Goal: Task Accomplishment & Management: Use online tool/utility

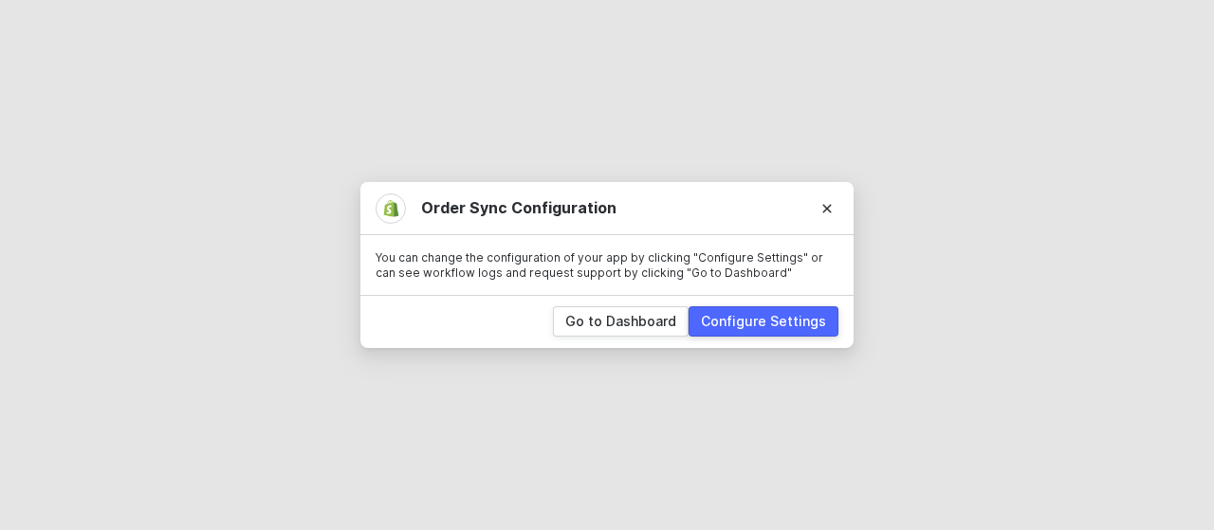
click at [763, 323] on div "Configure Settings" at bounding box center [763, 321] width 125 height 19
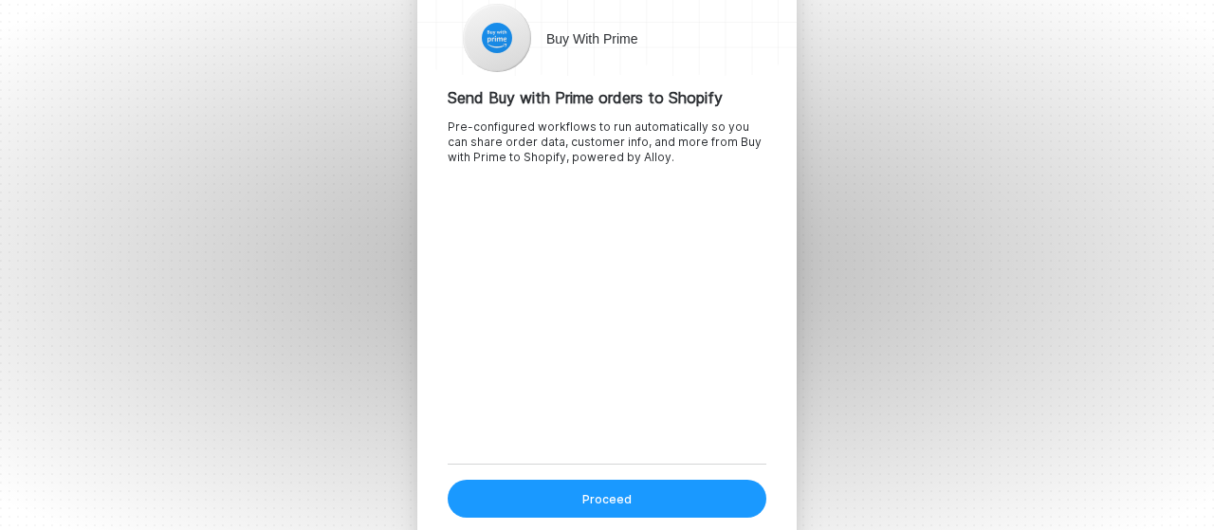
click at [642, 508] on button "Proceed" at bounding box center [607, 499] width 319 height 38
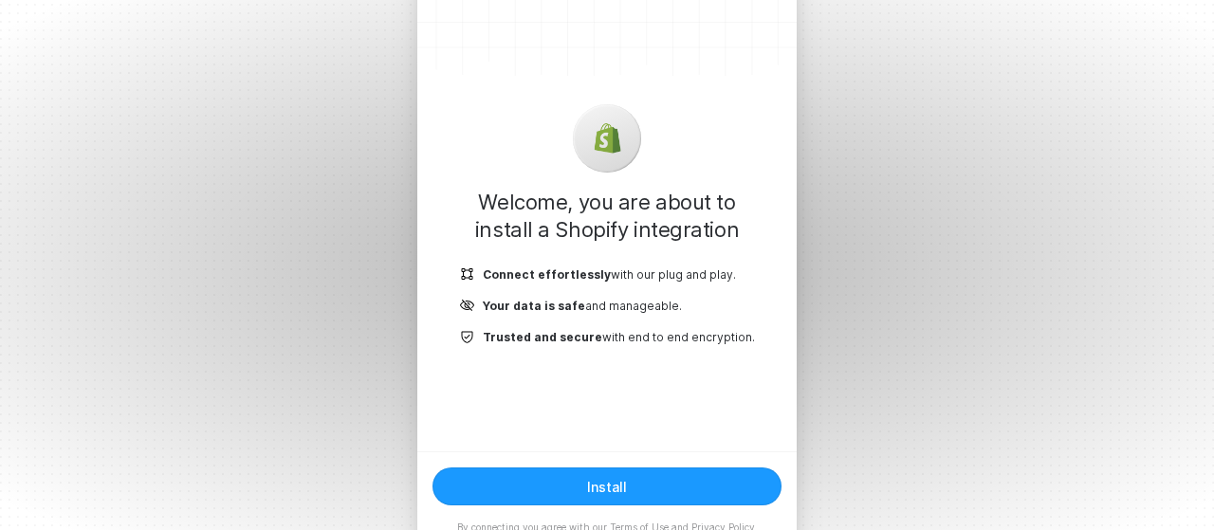
click at [624, 488] on button "Install" at bounding box center [607, 487] width 349 height 38
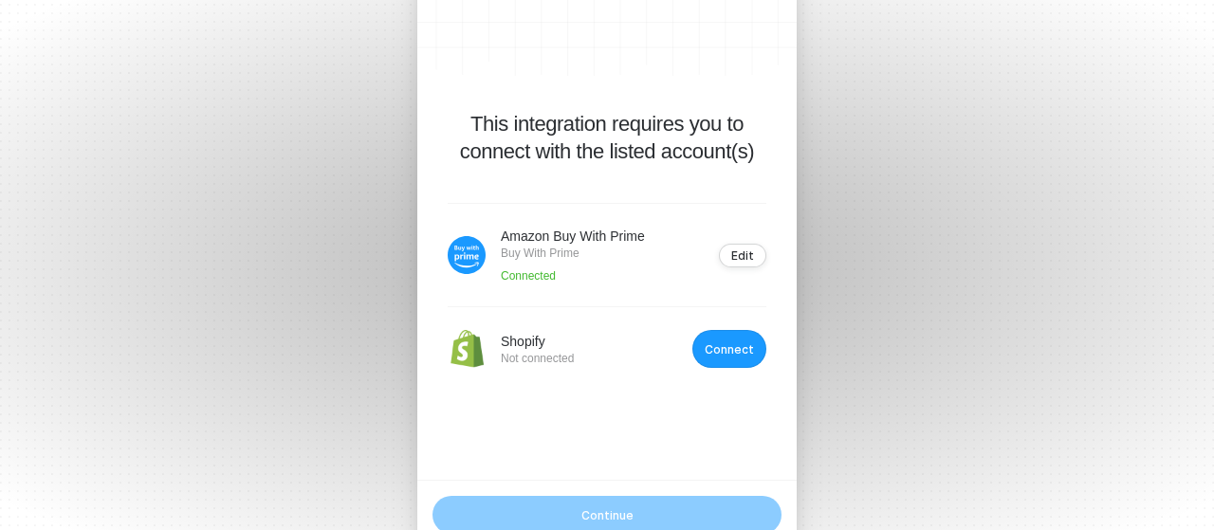
click at [748, 342] on div "Connect" at bounding box center [729, 349] width 49 height 14
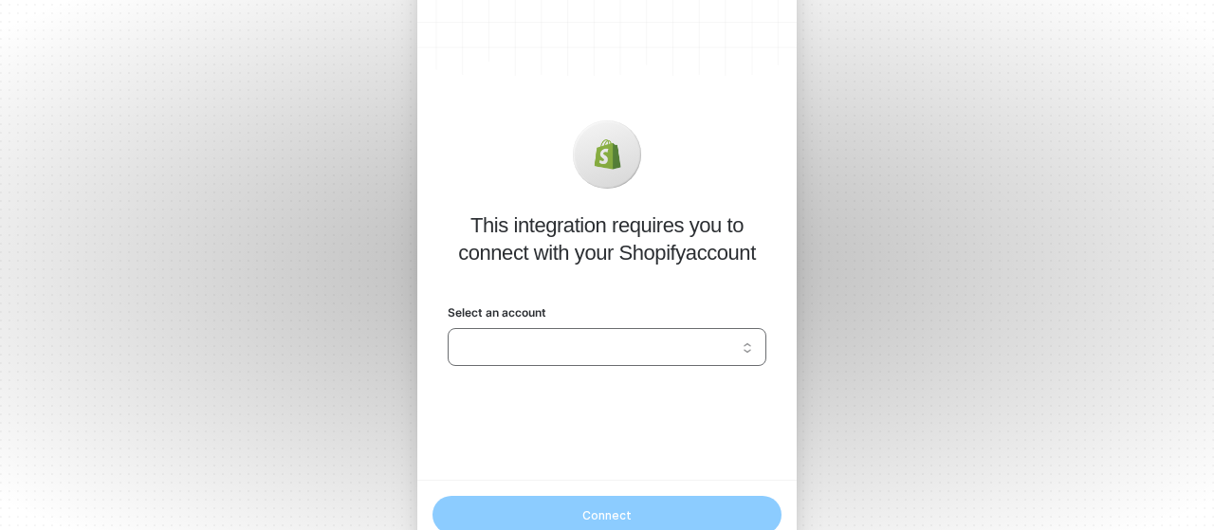
click at [728, 344] on input "Select an account" at bounding box center [607, 347] width 296 height 30
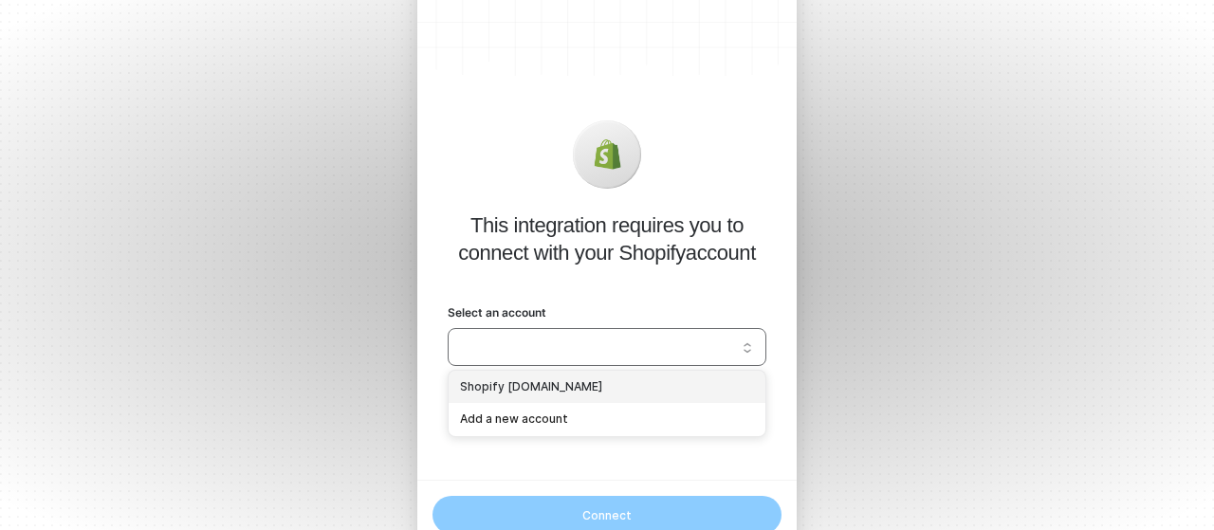
click at [662, 379] on div "Shopify filteroutlet.myshopify.com" at bounding box center [607, 388] width 294 height 18
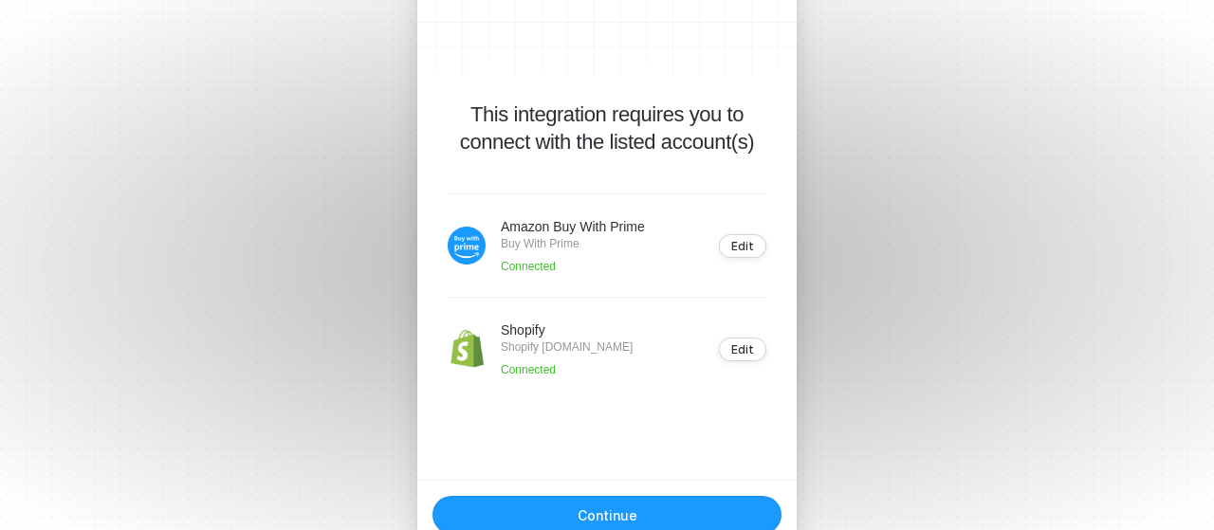
click at [628, 508] on div "Continue" at bounding box center [608, 516] width 60 height 16
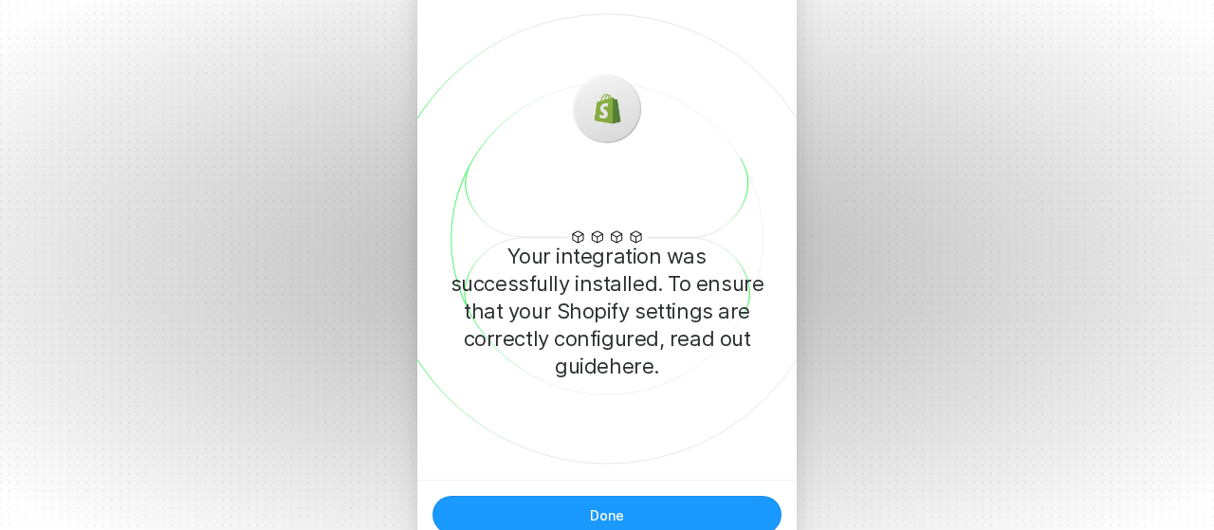
click at [617, 509] on div "Done" at bounding box center [607, 516] width 34 height 16
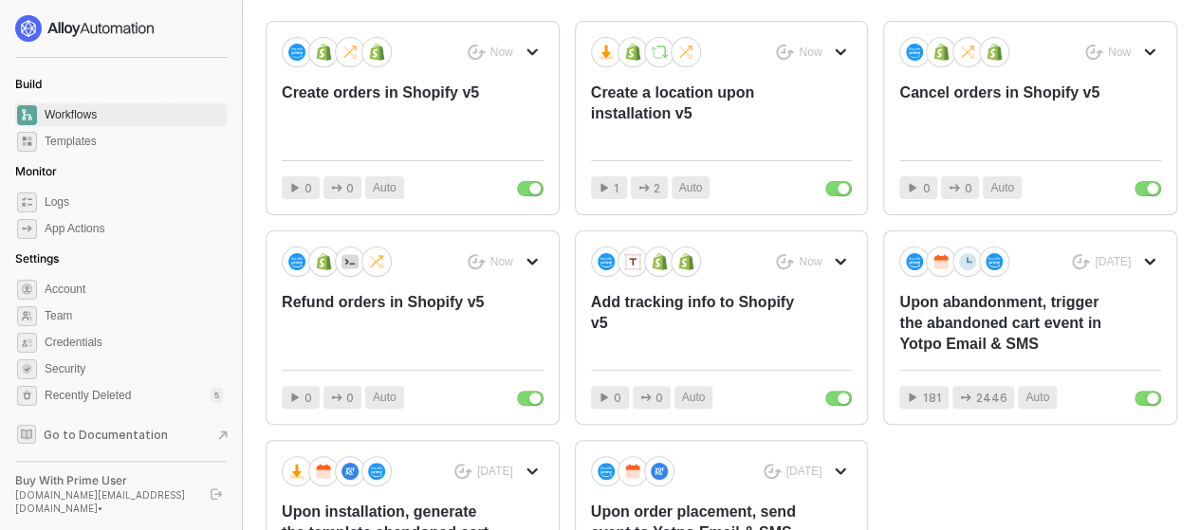
scroll to position [190, 0]
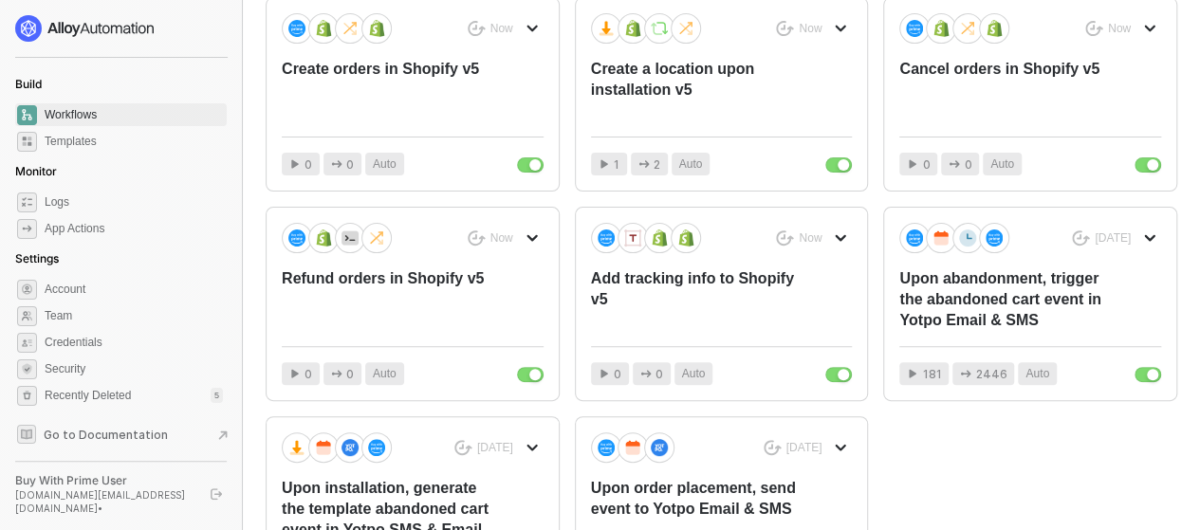
click at [1196, 251] on div "You need to expand your browser window or switch to a computer with a bigger sc…" at bounding box center [721, 261] width 957 height 903
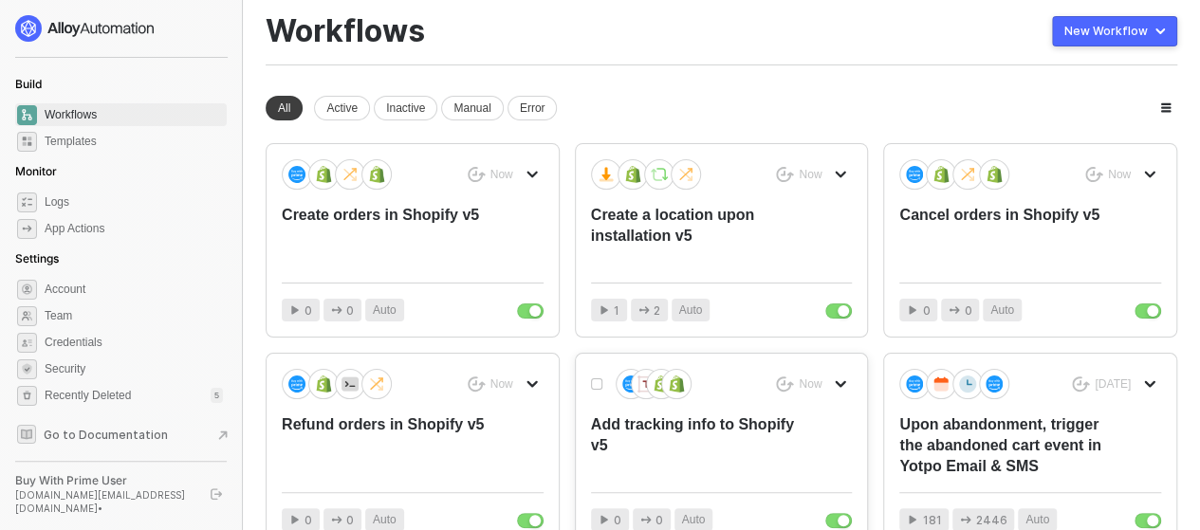
scroll to position [0, 0]
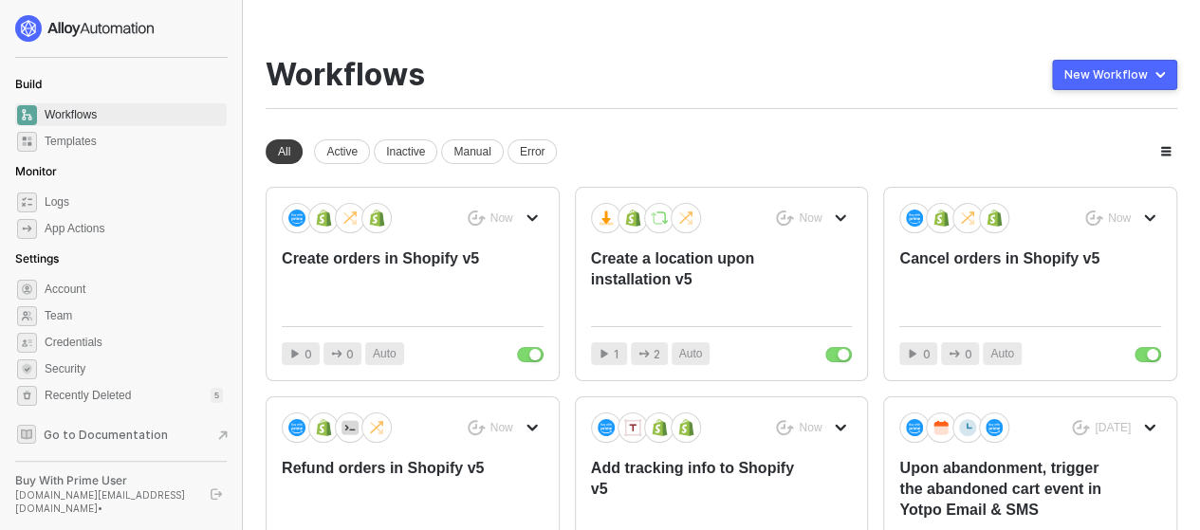
click at [663, 86] on div "Workflows New Workflow" at bounding box center [722, 83] width 912 height 52
click at [403, 151] on div "Inactive" at bounding box center [406, 151] width 64 height 25
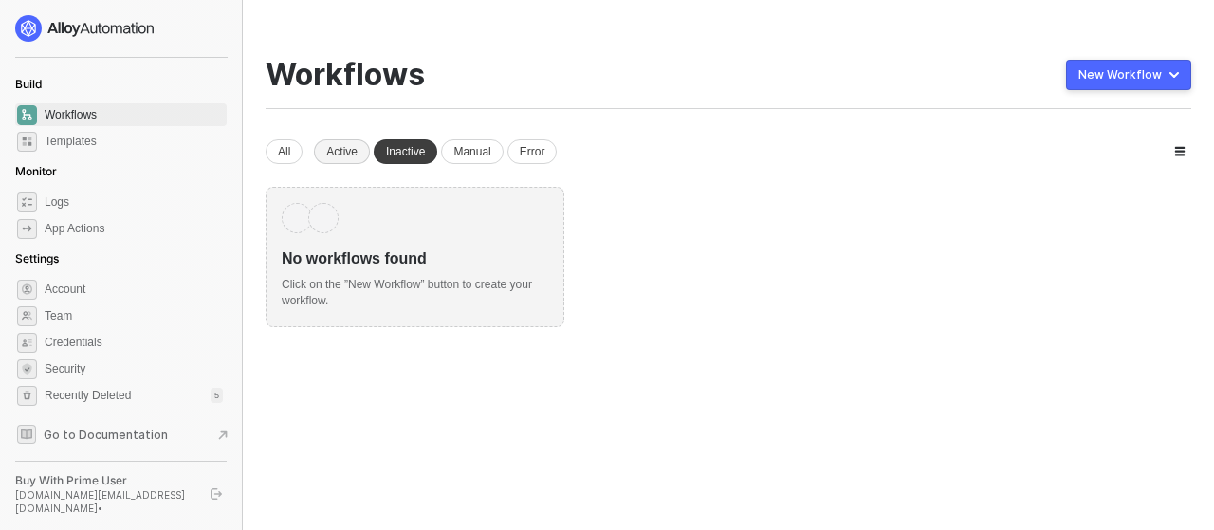
click at [330, 151] on div "Active" at bounding box center [342, 151] width 56 height 25
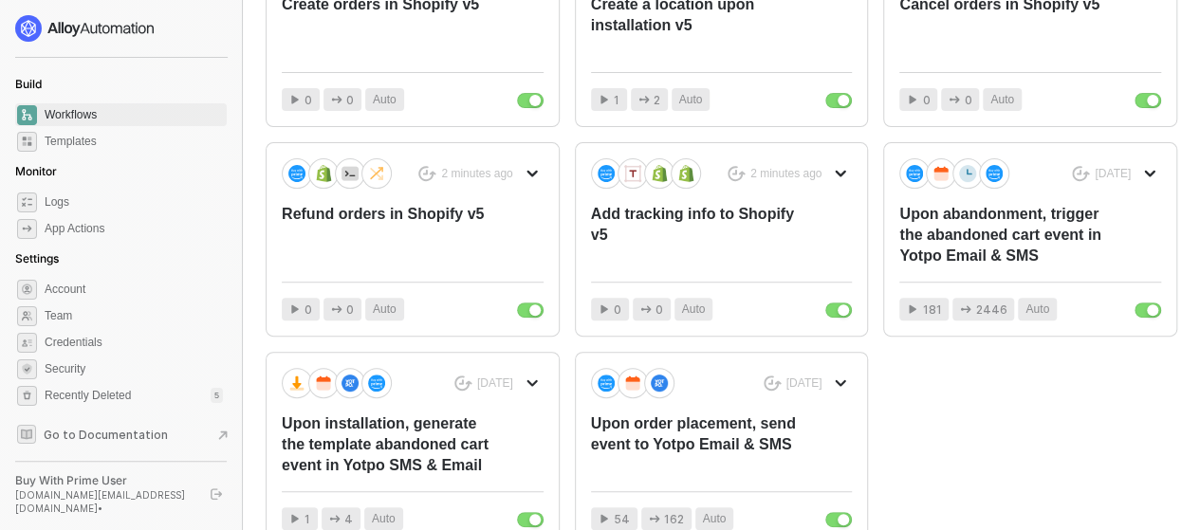
scroll to position [368, 0]
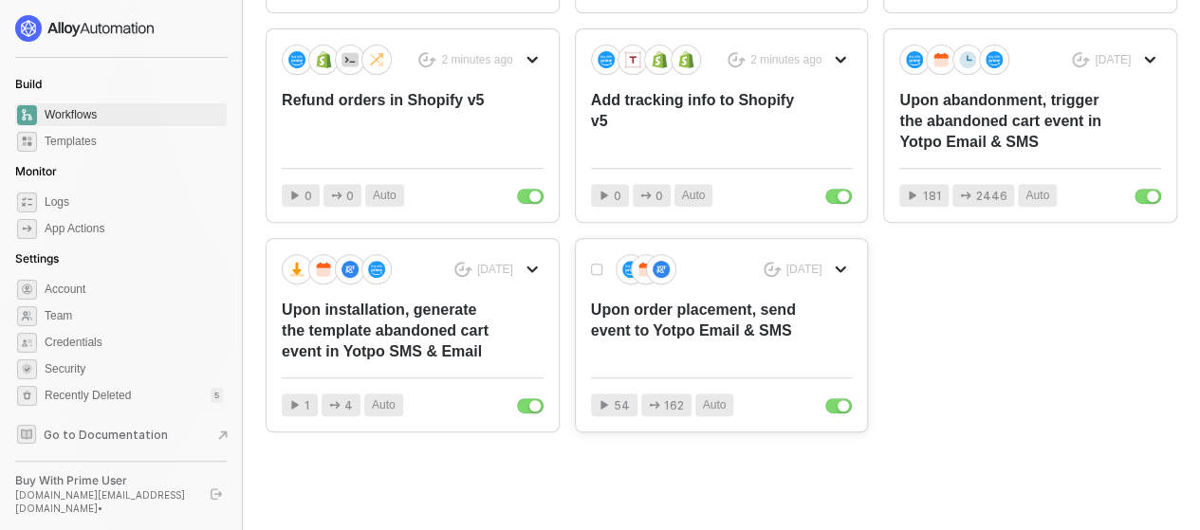
click at [687, 329] on div "Upon order placement, send event to Yotpo Email & SMS" at bounding box center [696, 331] width 210 height 63
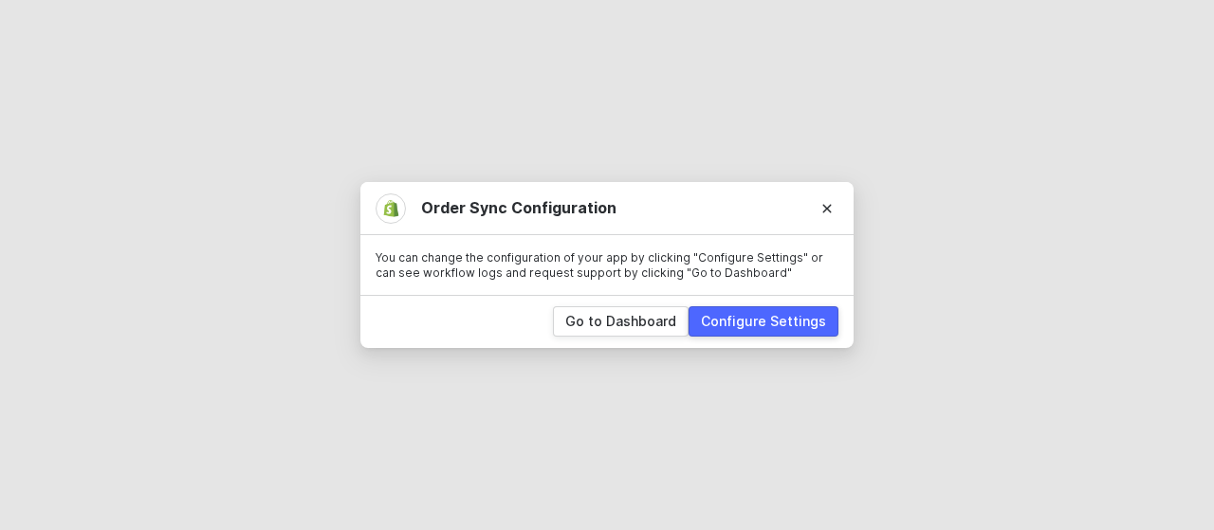
click at [777, 312] on div "Configure Settings" at bounding box center [763, 321] width 125 height 19
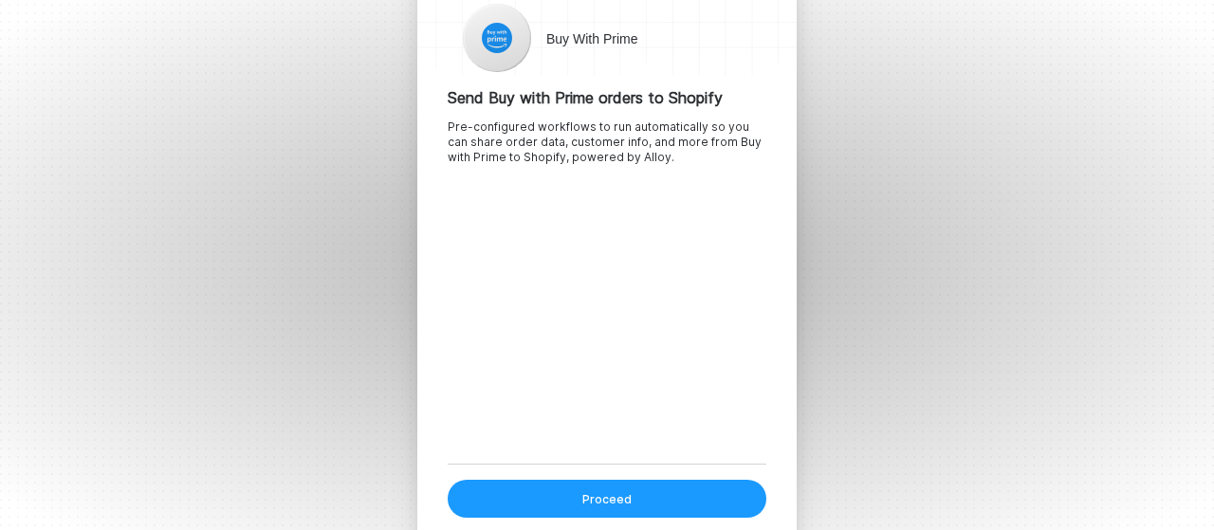
click at [651, 491] on button "Proceed" at bounding box center [607, 499] width 319 height 38
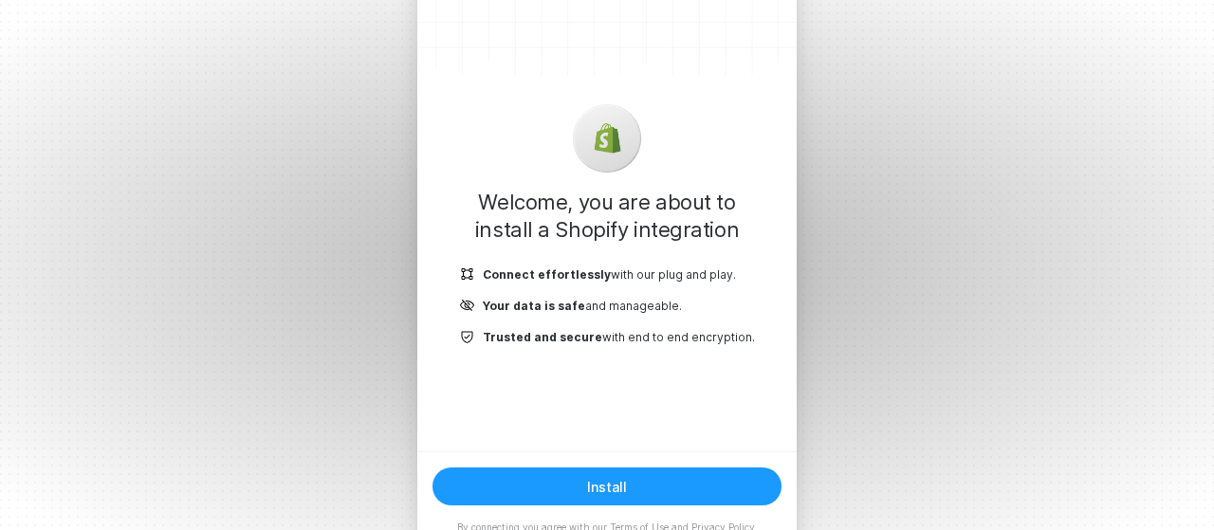
click at [626, 488] on button "Install" at bounding box center [607, 487] width 349 height 38
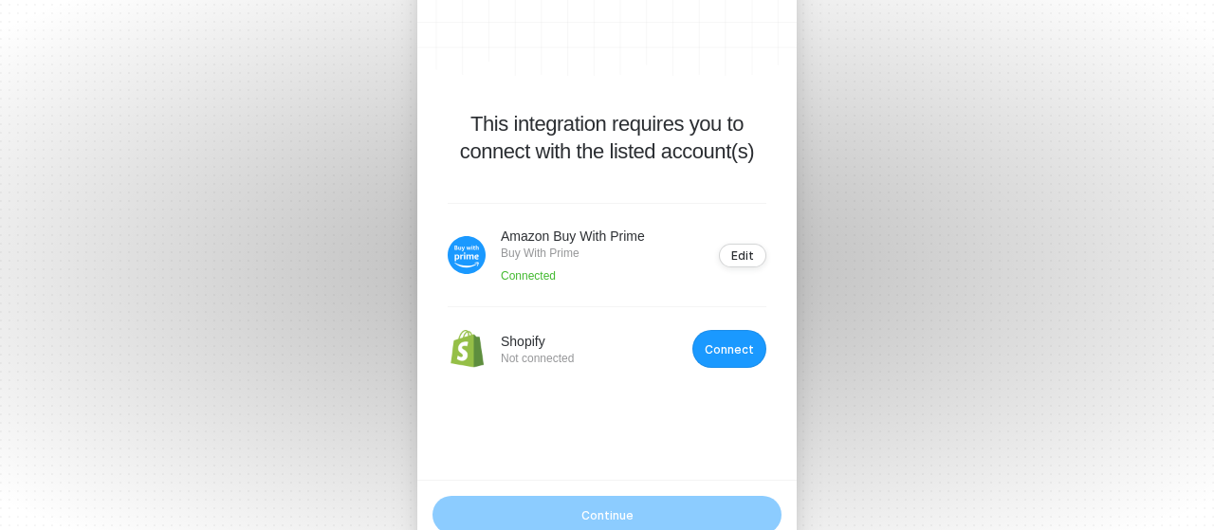
click at [726, 356] on div "Connect" at bounding box center [729, 349] width 49 height 14
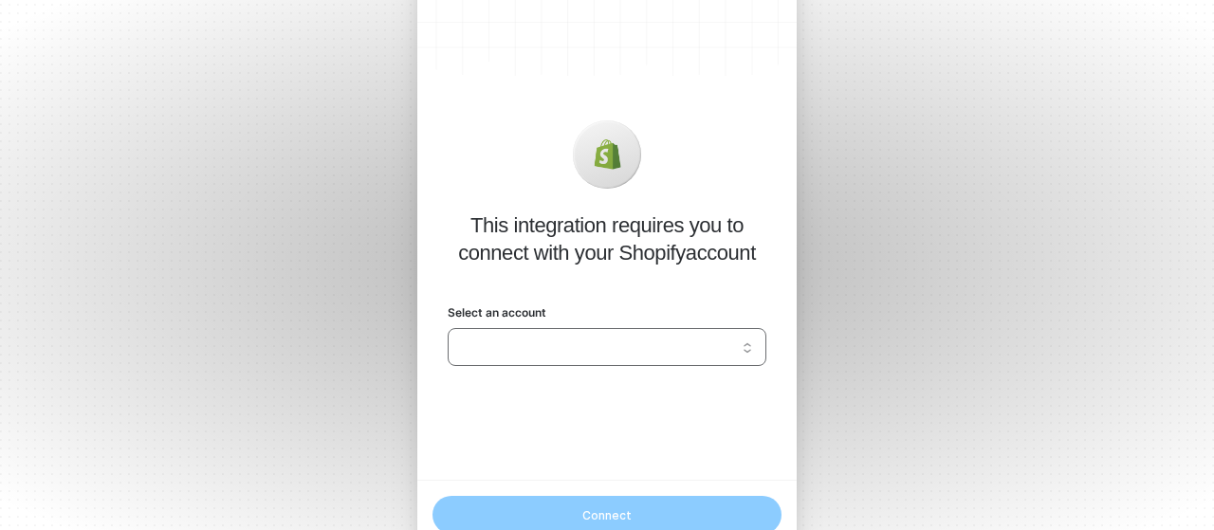
click at [726, 356] on input "Select an account" at bounding box center [607, 347] width 296 height 30
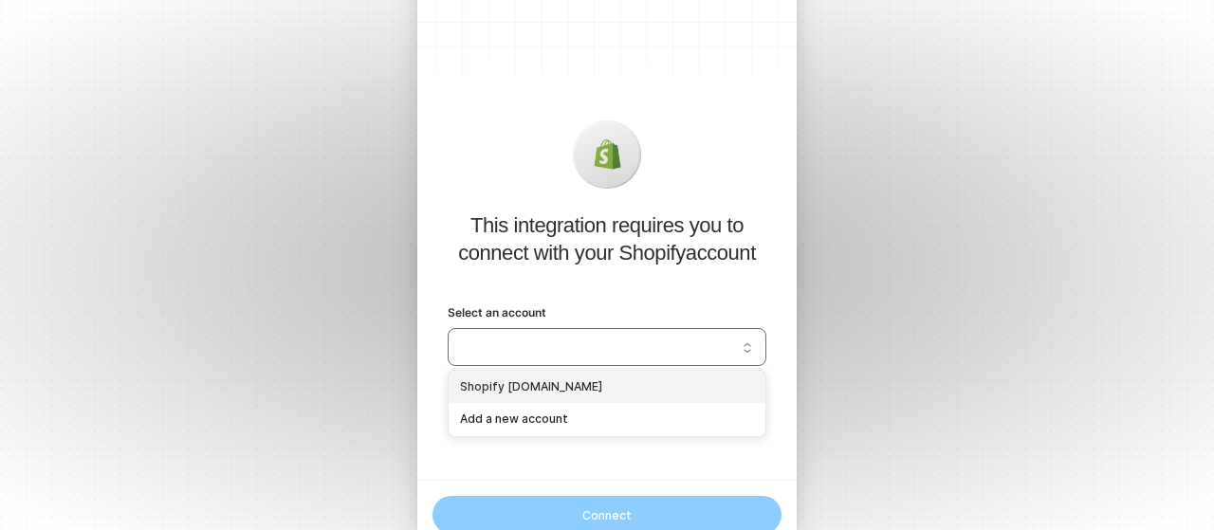
click at [618, 384] on div "Shopify filteroutlet.myshopify.com" at bounding box center [607, 388] width 294 height 18
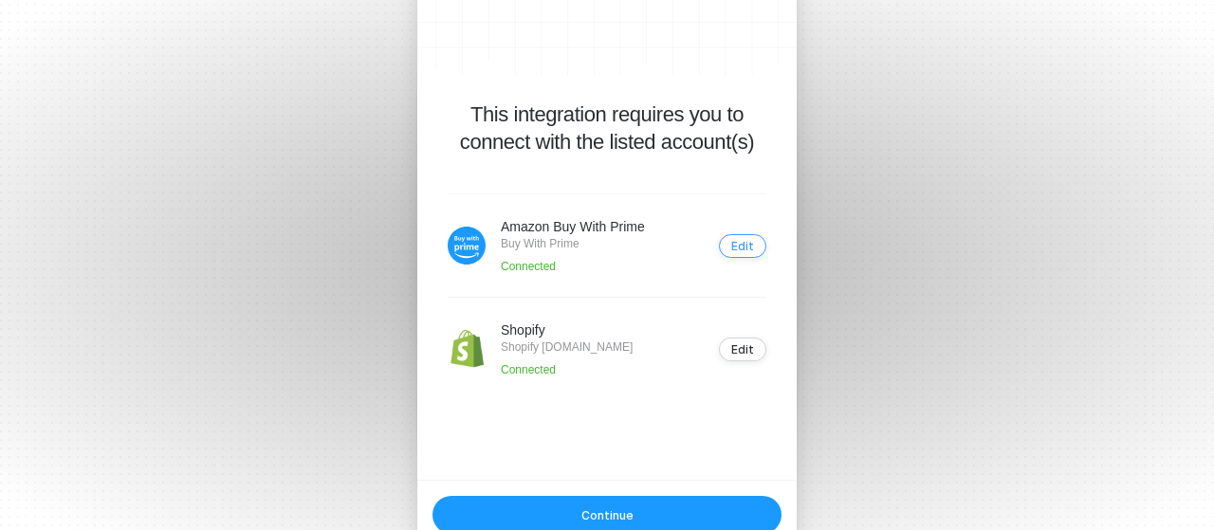
click at [735, 240] on div "Edit" at bounding box center [742, 246] width 23 height 14
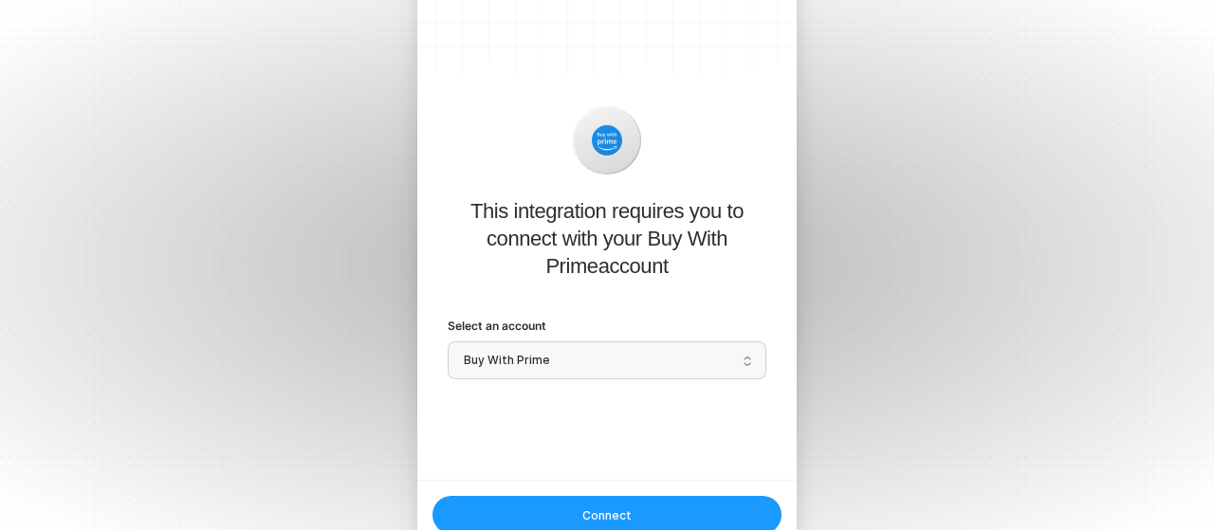
click at [685, 352] on span "Buy With Prime" at bounding box center [607, 360] width 287 height 28
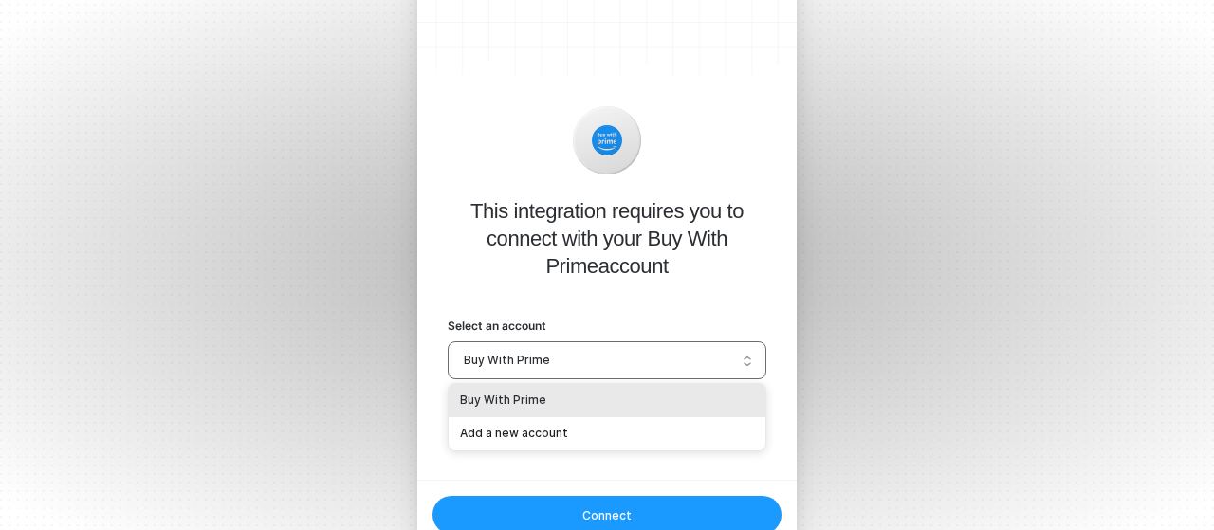
click at [605, 390] on div "Buy With Prime" at bounding box center [607, 400] width 317 height 33
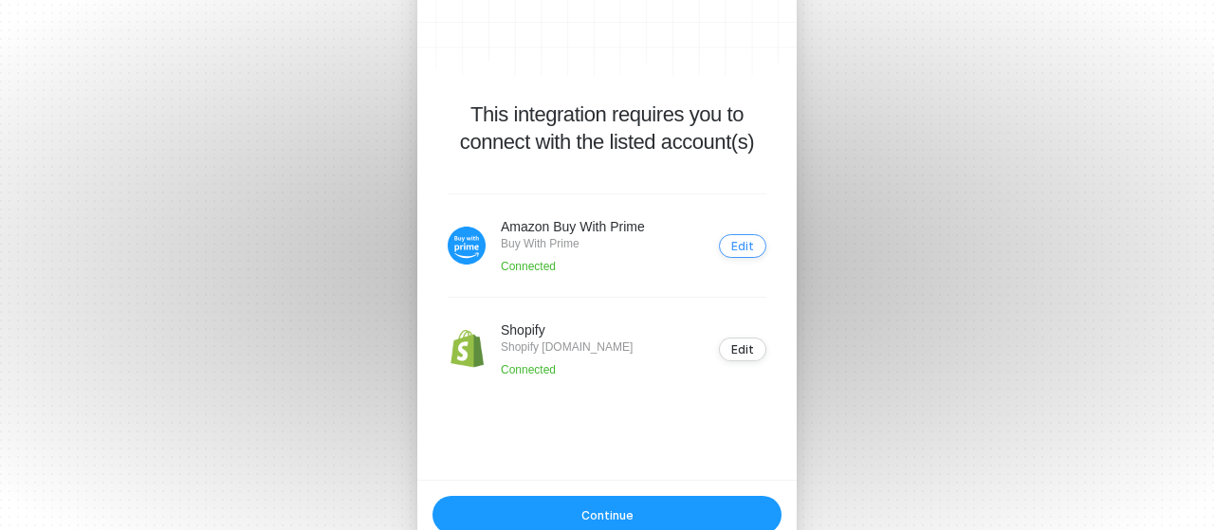
click at [744, 251] on div "Edit" at bounding box center [742, 246] width 23 height 14
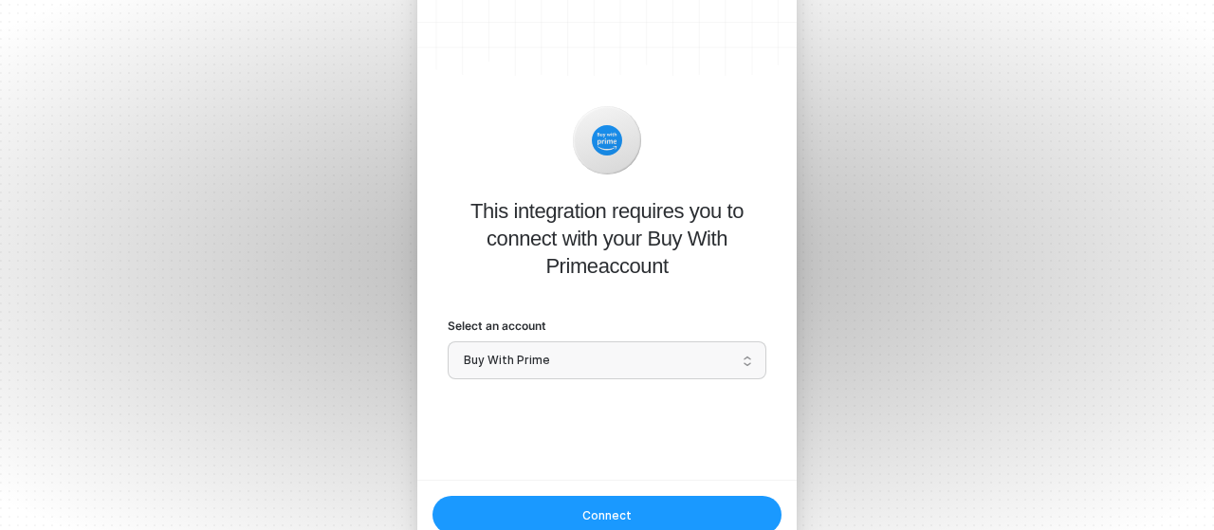
click at [565, 386] on div "This integration requires you to connect with your Buy With Prime account Selec…" at bounding box center [606, 216] width 379 height 527
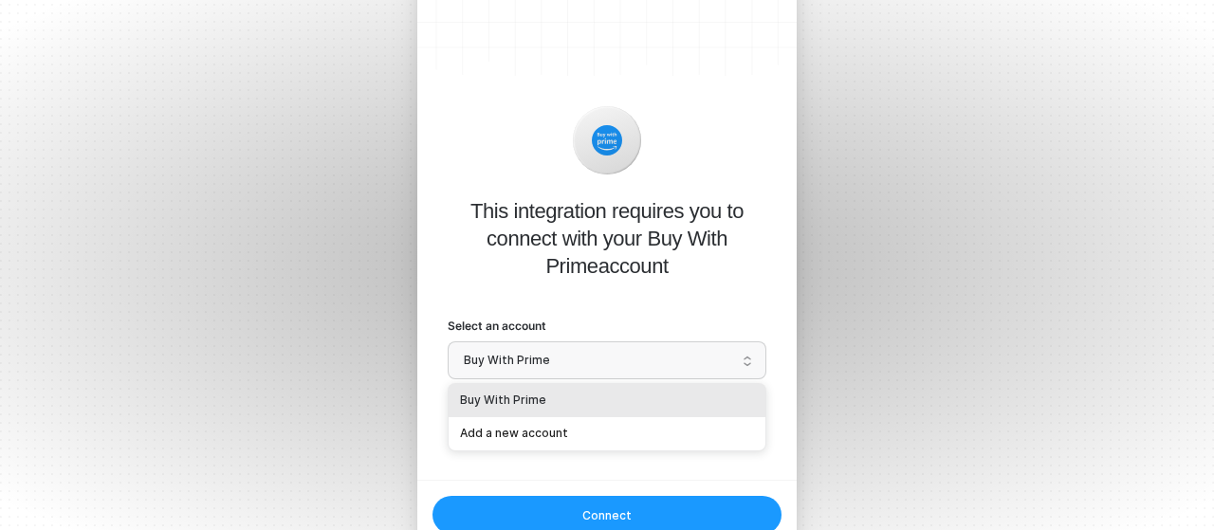
click at [565, 365] on span "Buy With Prime" at bounding box center [607, 360] width 287 height 28
click at [561, 422] on div "Add a new account" at bounding box center [607, 433] width 317 height 33
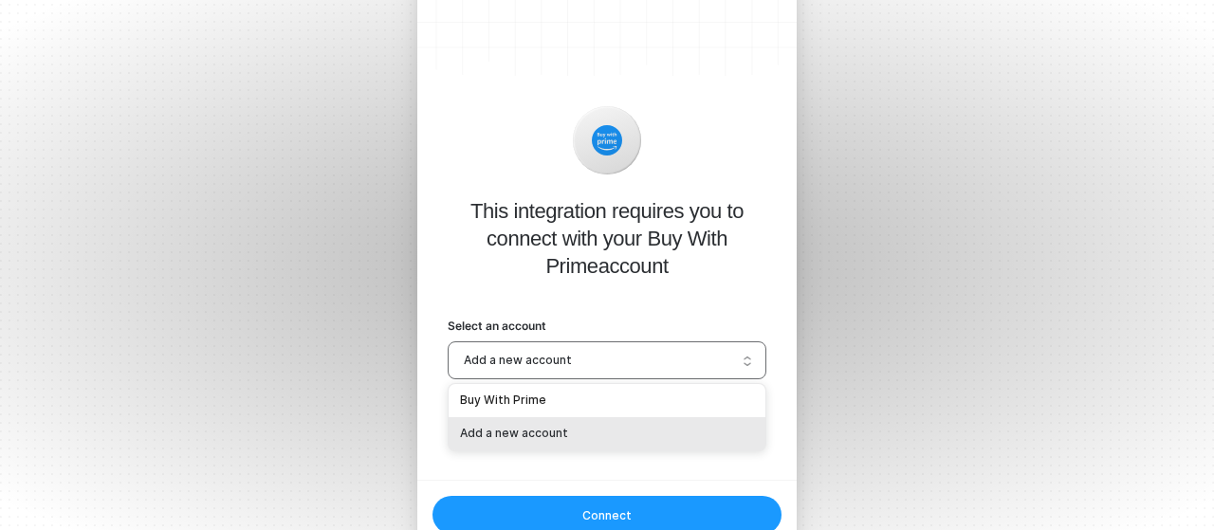
click at [550, 354] on span "Add a new account" at bounding box center [607, 360] width 287 height 28
click at [538, 395] on div "Buy With Prime" at bounding box center [607, 401] width 294 height 18
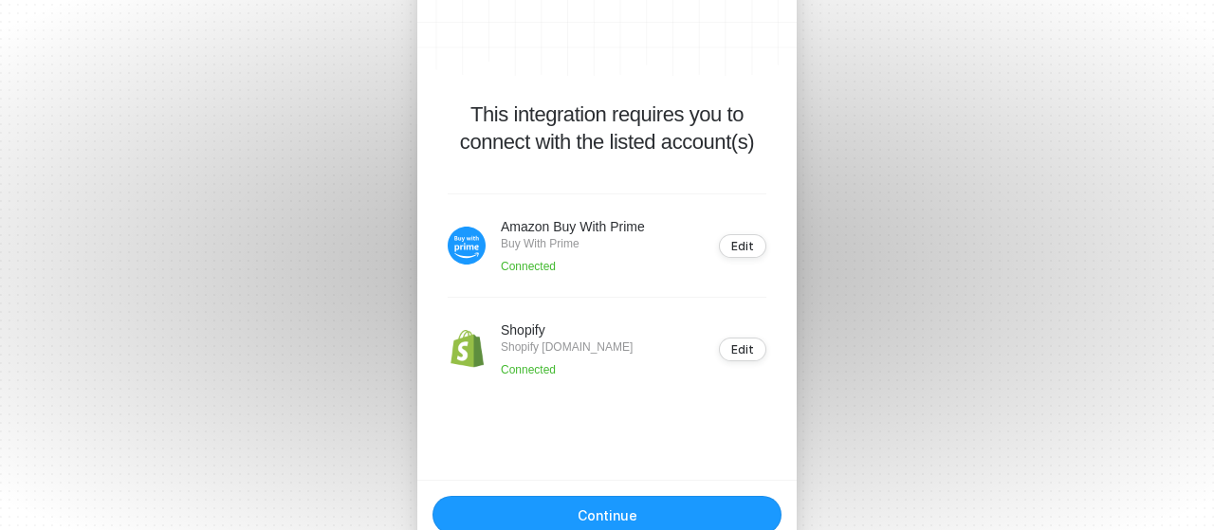
click at [615, 512] on div "Continue" at bounding box center [608, 516] width 60 height 16
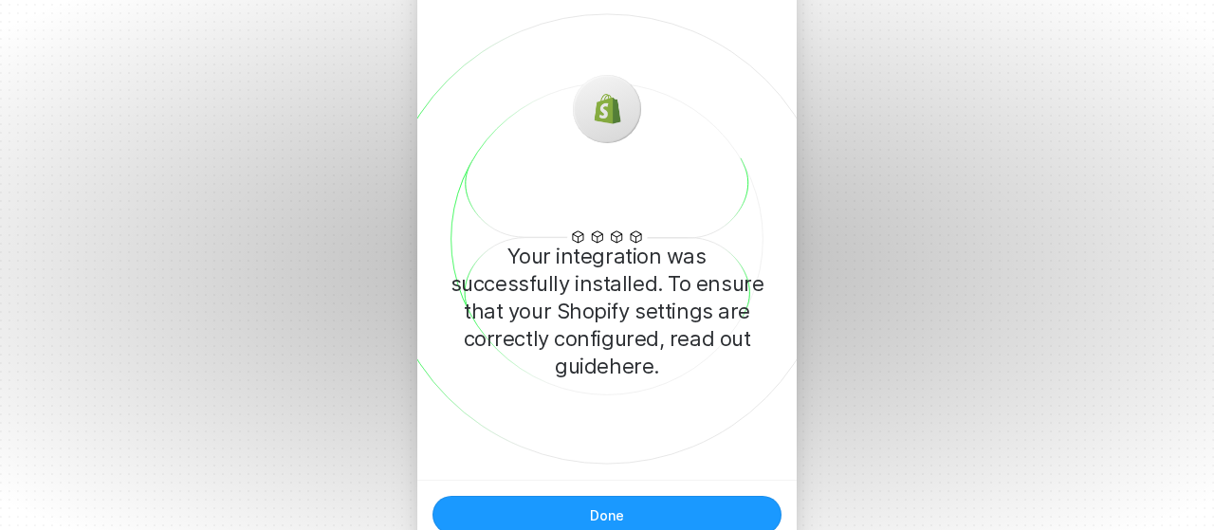
click at [619, 512] on div "Done" at bounding box center [607, 516] width 34 height 16
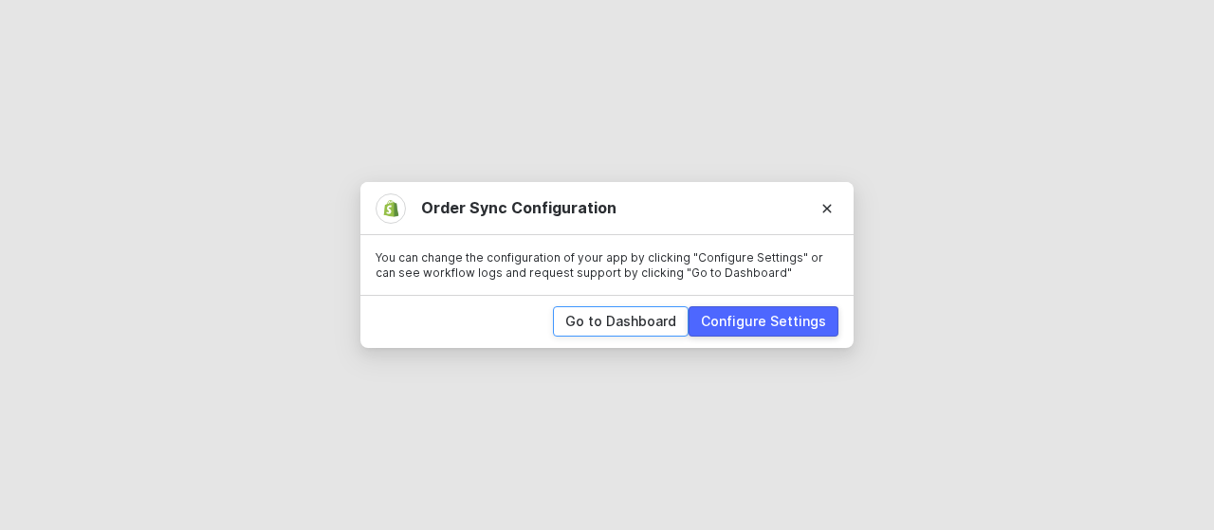
click at [622, 319] on div "Go to Dashboard" at bounding box center [620, 321] width 111 height 19
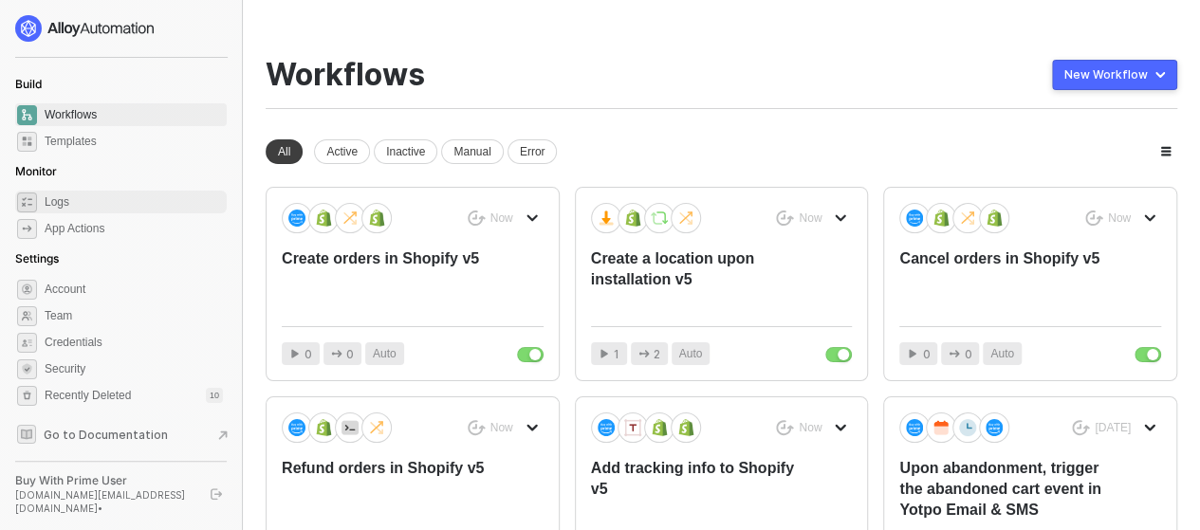
click at [80, 198] on span "Logs" at bounding box center [134, 202] width 178 height 23
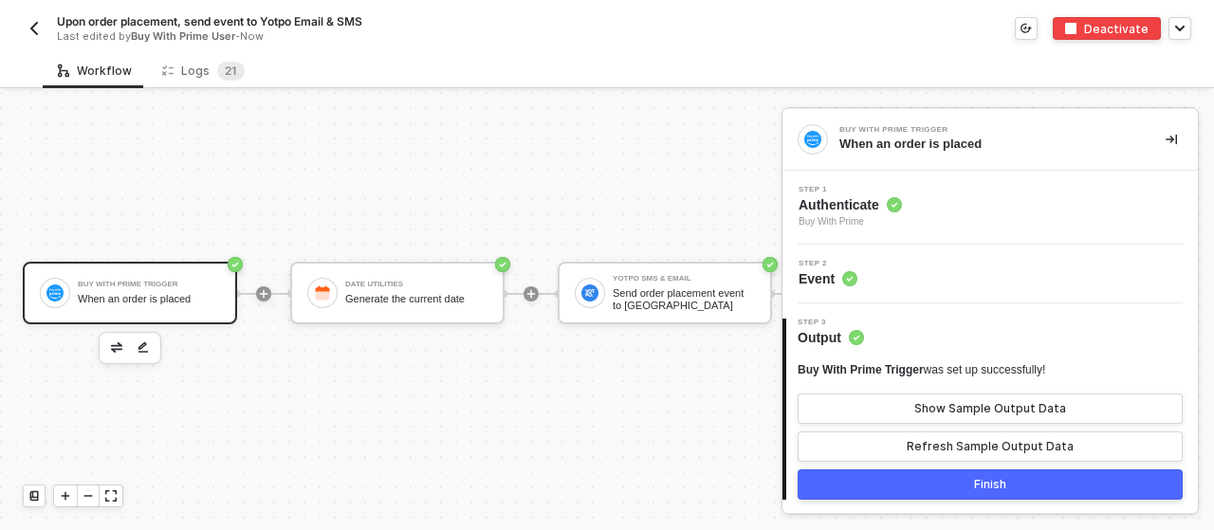
click at [28, 26] on img "button" at bounding box center [34, 28] width 15 height 15
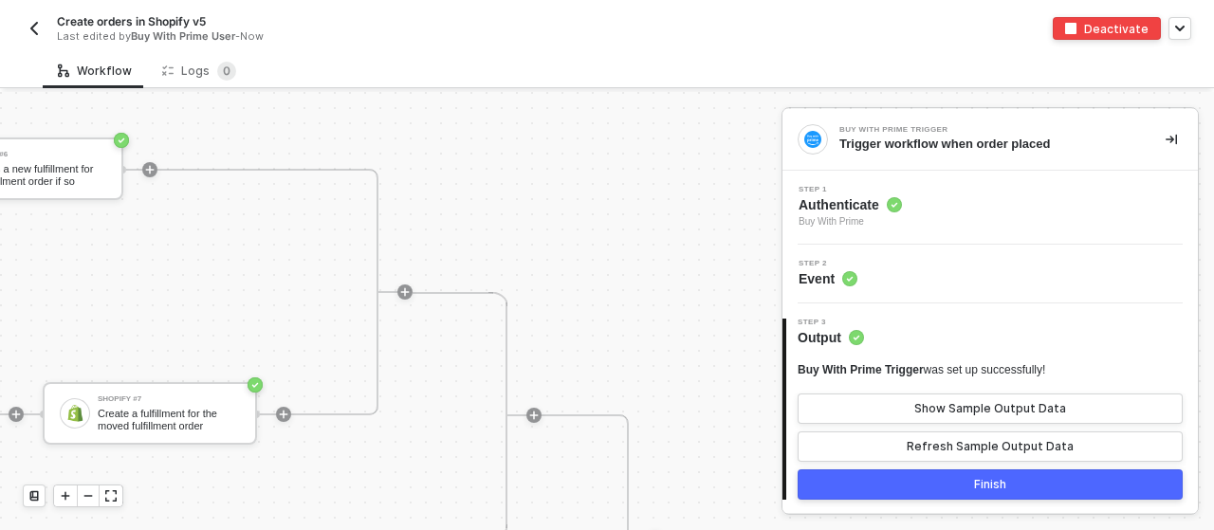
scroll to position [1228, 6410]
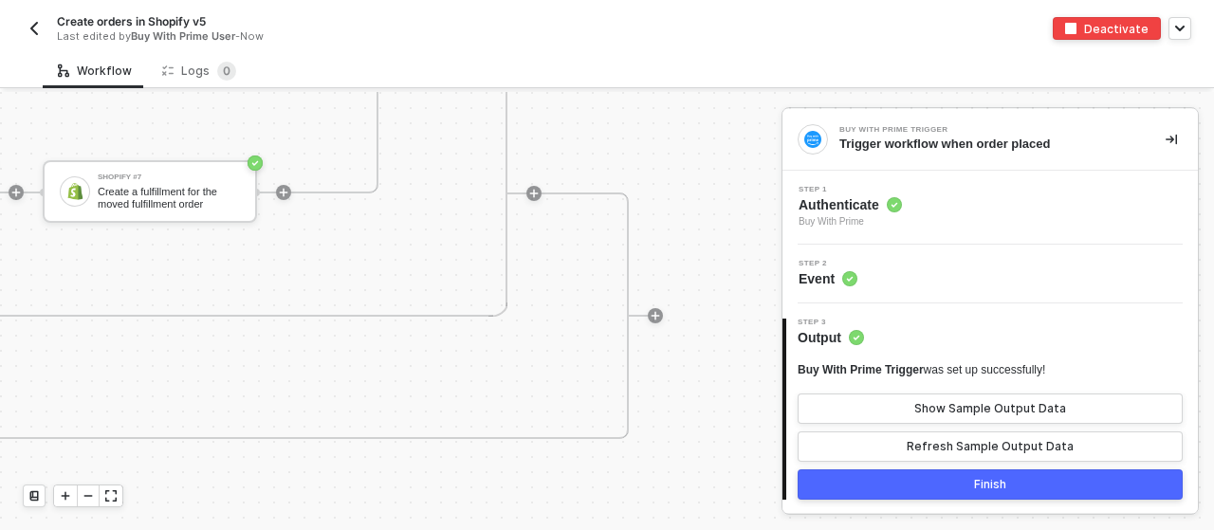
click at [1122, 489] on button "Finish" at bounding box center [990, 485] width 385 height 30
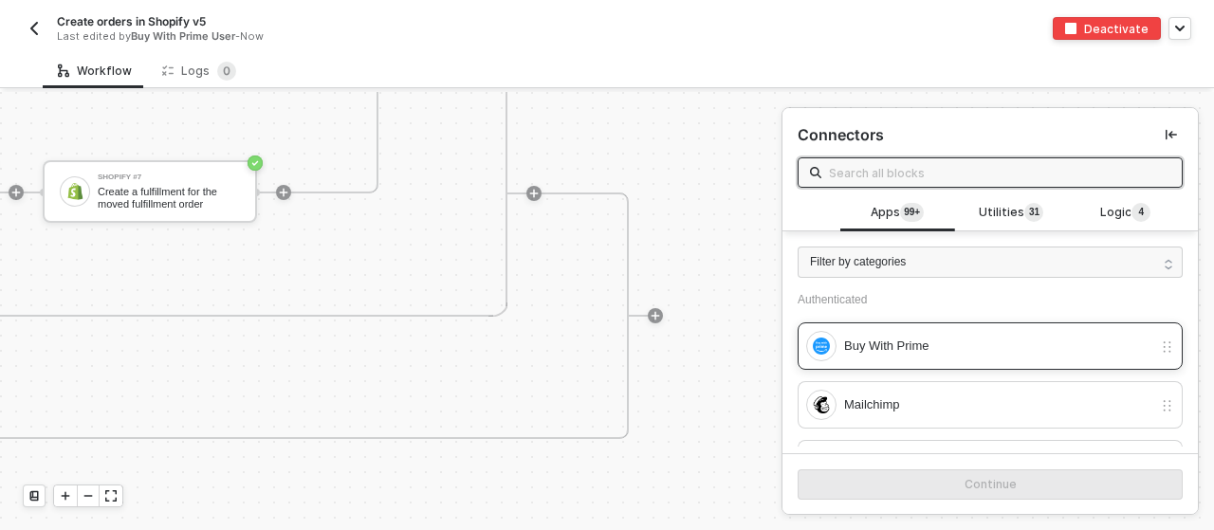
click at [987, 346] on div "Buy With Prime" at bounding box center [998, 346] width 308 height 21
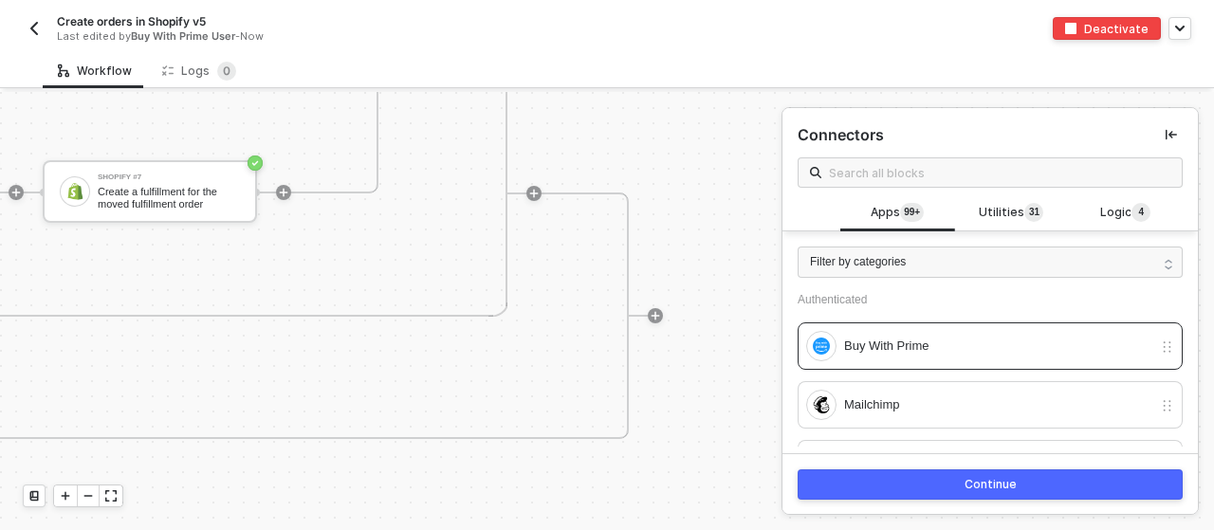
click at [1008, 486] on div "Continue" at bounding box center [991, 484] width 52 height 15
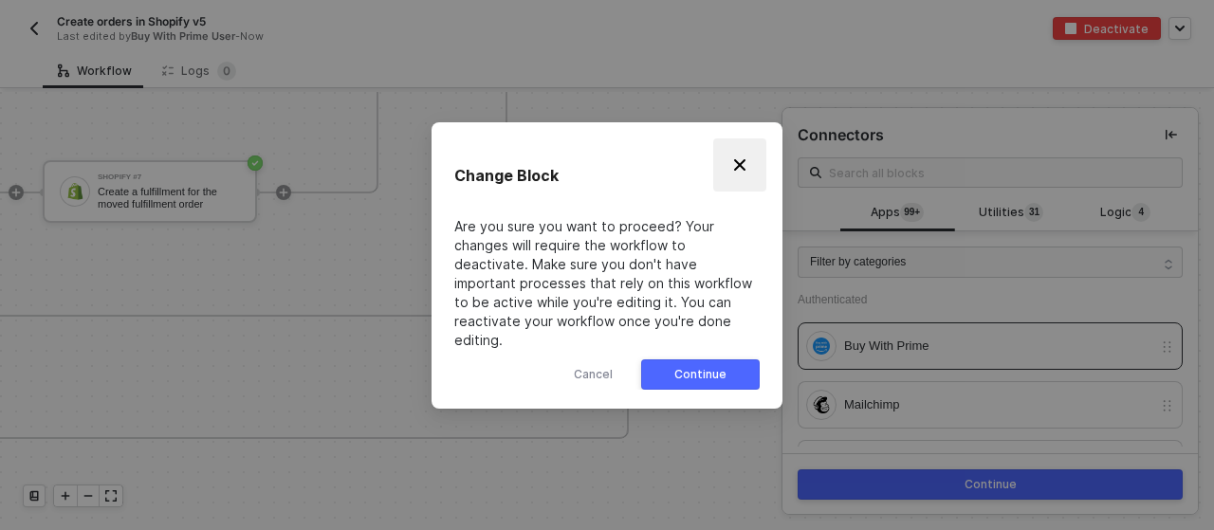
click at [746, 162] on button "Close" at bounding box center [739, 165] width 53 height 53
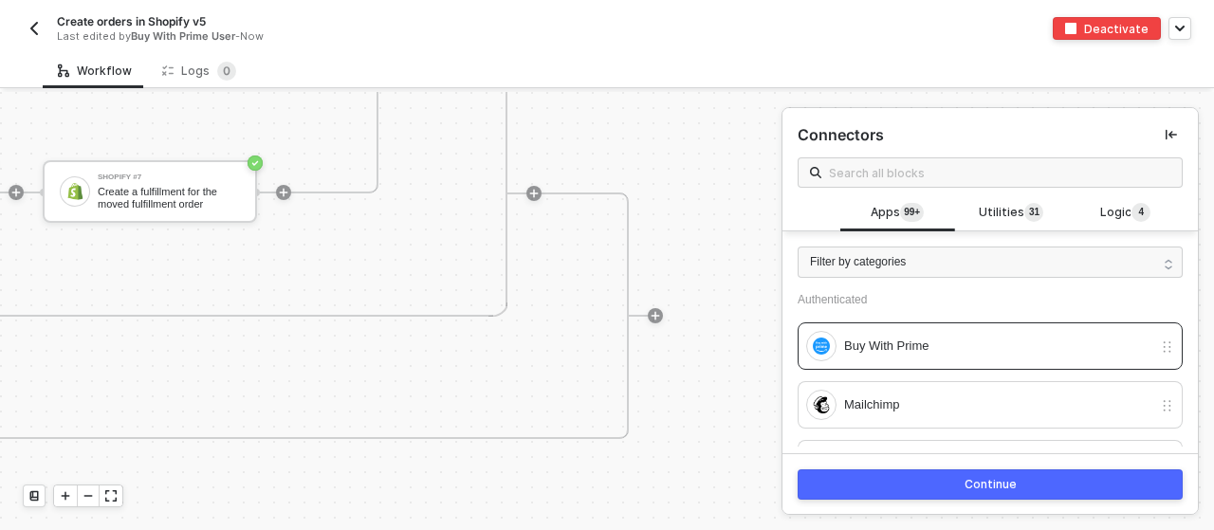
click at [736, 221] on div "Buy With Prime Trigger Trigger workflow when order placed Account Variables #2 …" at bounding box center [391, 311] width 782 height 438
click at [46, 19] on div "Create orders in Shopify v5 Last edited by Buy With Prime User - Now" at bounding box center [315, 28] width 584 height 30
click at [31, 28] on img "button" at bounding box center [34, 28] width 15 height 15
